Goal: Complete application form

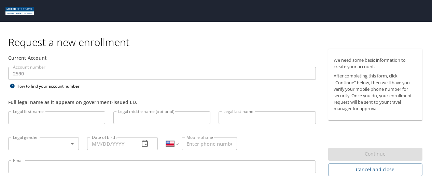
select select "US"
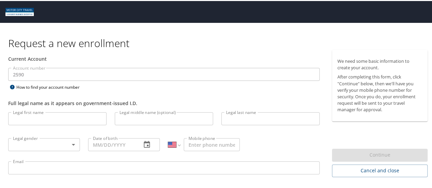
scroll to position [22, 0]
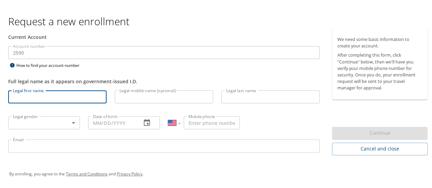
click at [40, 96] on input "Legal first name" at bounding box center [57, 95] width 98 height 13
click at [159, 69] on div "Full legal name as it appears on government-issued I.D." at bounding box center [163, 77] width 319 height 17
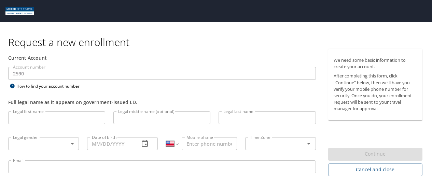
select select "US"
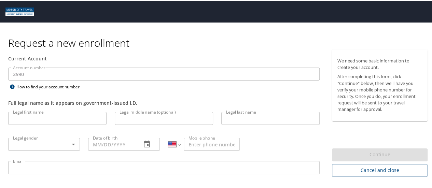
scroll to position [1, 0]
